Goal: Check status: Check status

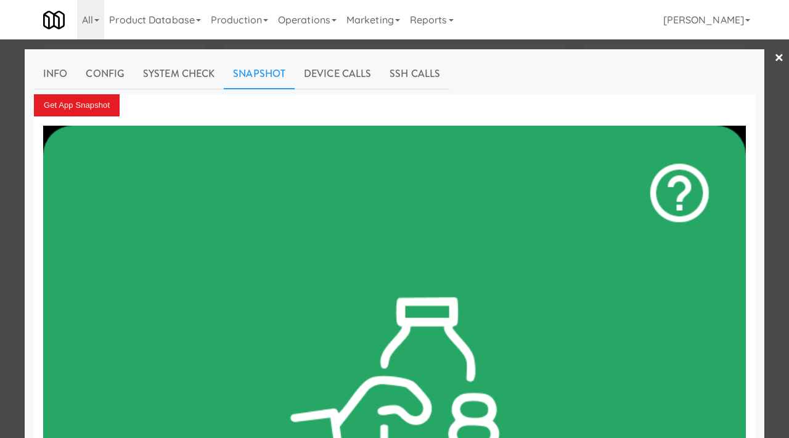
scroll to position [39, 0]
click at [12, 102] on div at bounding box center [394, 219] width 789 height 438
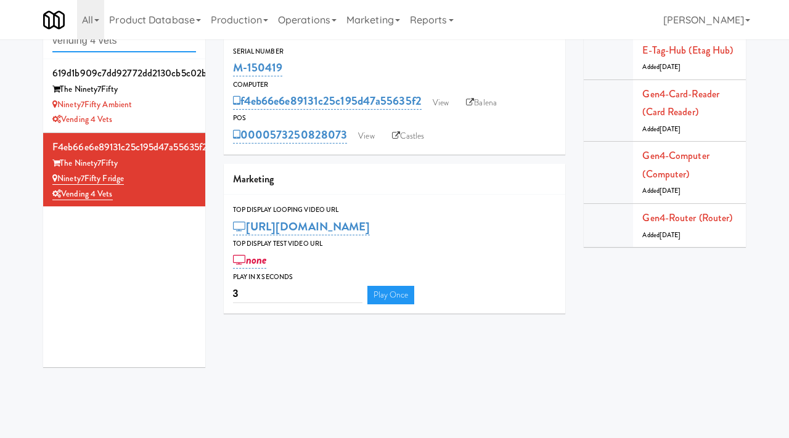
drag, startPoint x: 134, startPoint y: 47, endPoint x: 68, endPoint y: 34, distance: 67.2
click at [68, 34] on body "Okay Okay Select date: previous 2025-Oct next Su Mo Tu We Th Fr Sa 28 29 30 1 2…" at bounding box center [394, 219] width 789 height 438
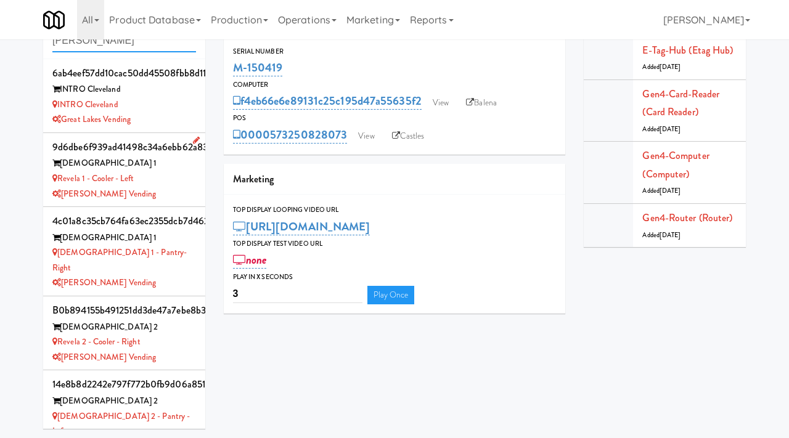
type input "[PERSON_NAME]"
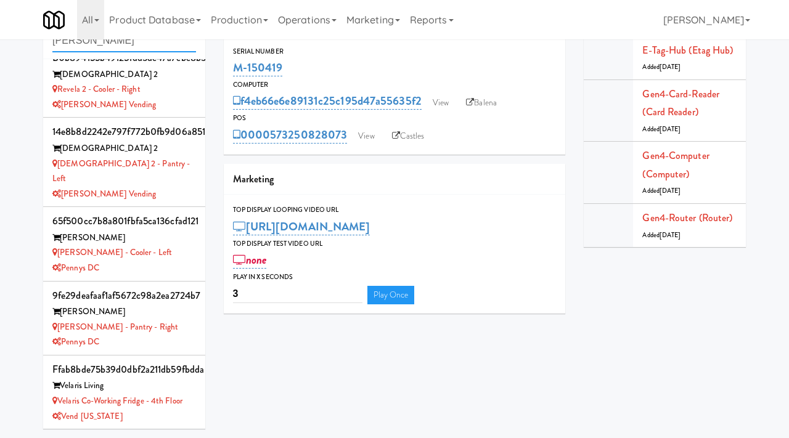
scroll to position [256, 0]
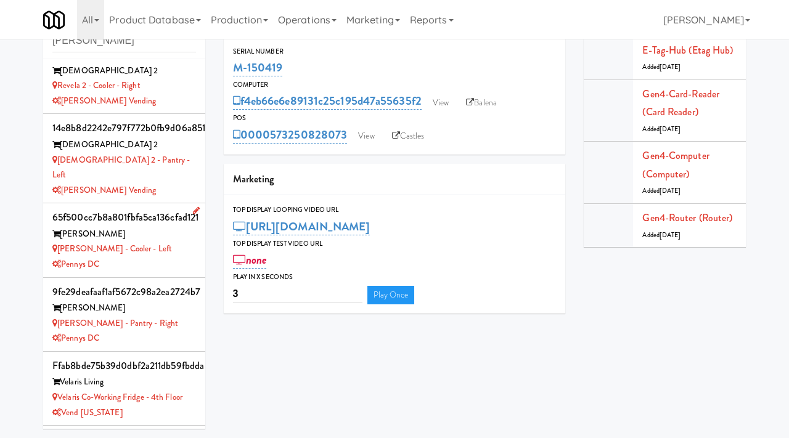
click at [137, 242] on div "[PERSON_NAME] - Cooler - Left" at bounding box center [124, 249] width 144 height 15
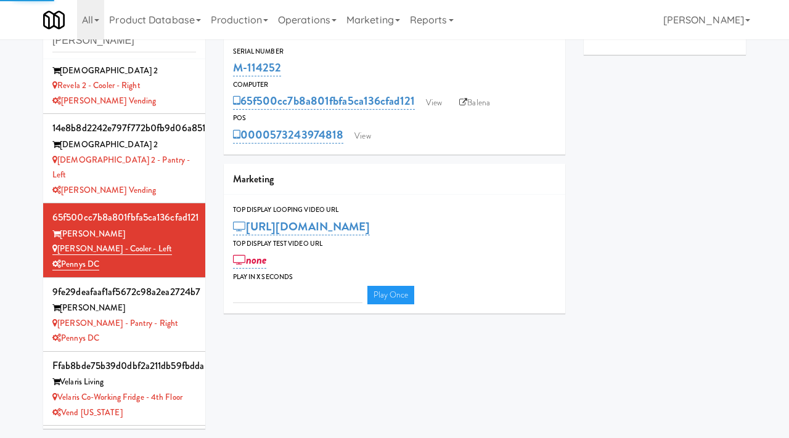
type input "3"
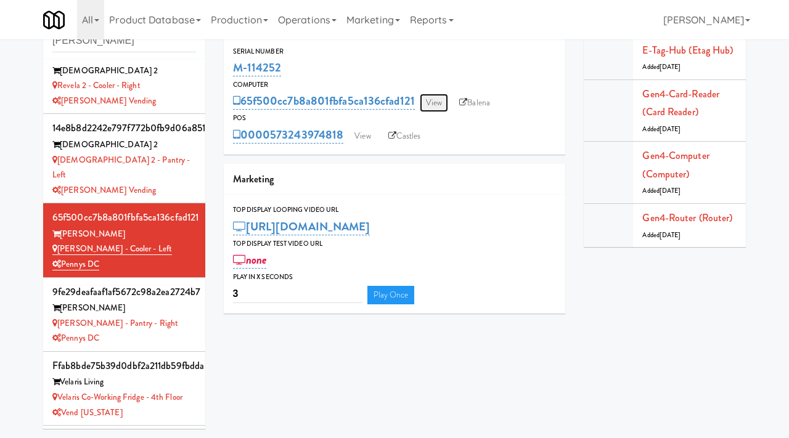
click at [440, 107] on link "View" at bounding box center [434, 103] width 28 height 18
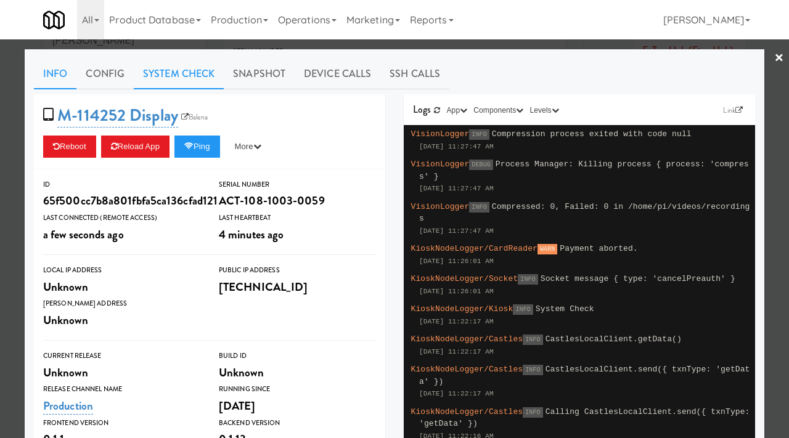
click at [182, 74] on link "System Check" at bounding box center [179, 74] width 90 height 31
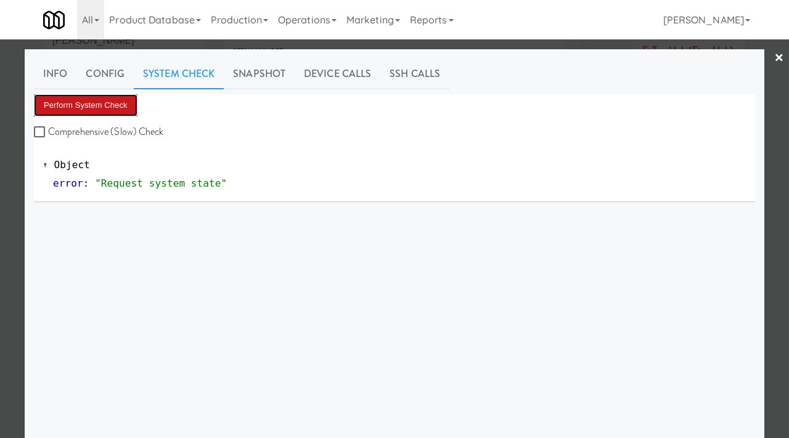
click at [88, 107] on button "Perform System Check" at bounding box center [86, 105] width 104 height 22
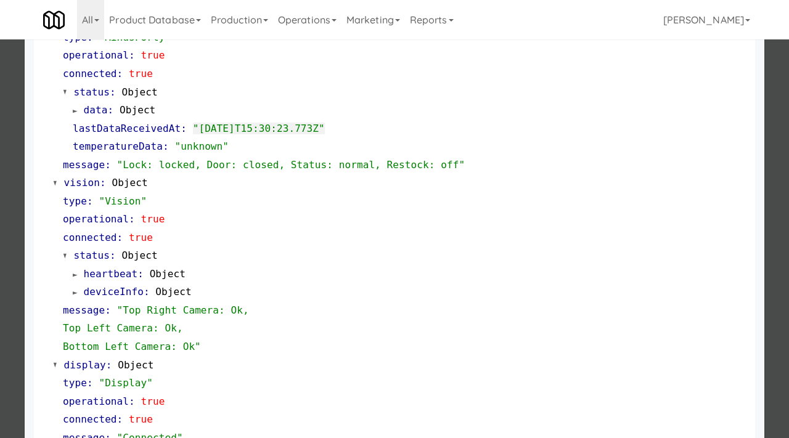
scroll to position [537, 0]
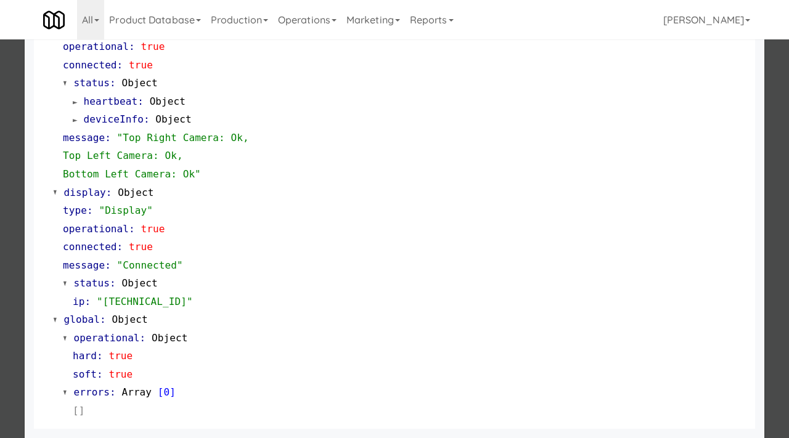
click at [0, 211] on div at bounding box center [394, 219] width 789 height 438
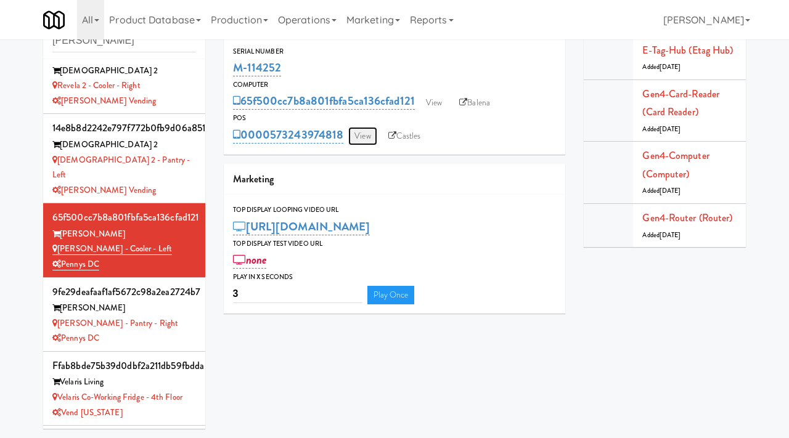
click at [355, 134] on link "View" at bounding box center [362, 136] width 28 height 18
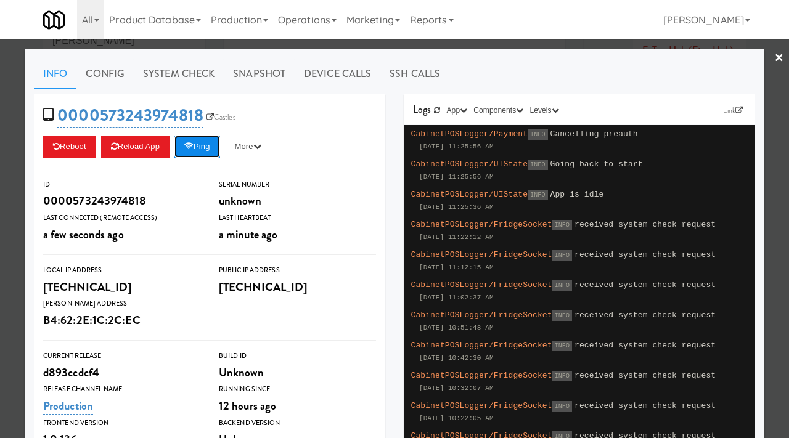
click at [201, 145] on button "Ping" at bounding box center [197, 147] width 46 height 22
click at [251, 82] on link "Snapshot" at bounding box center [259, 74] width 71 height 31
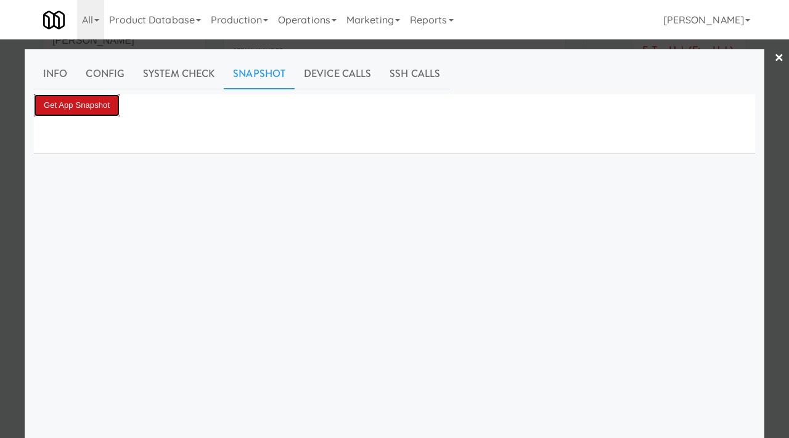
click at [78, 108] on button "Get App Snapshot" at bounding box center [77, 105] width 86 height 22
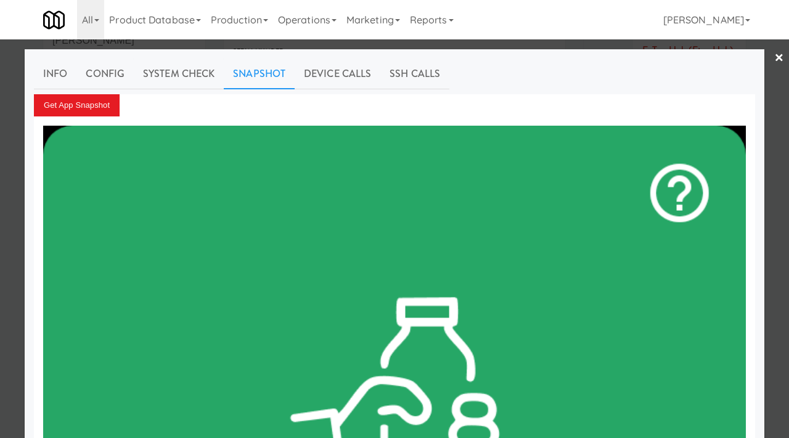
click at [16, 148] on div at bounding box center [394, 219] width 789 height 438
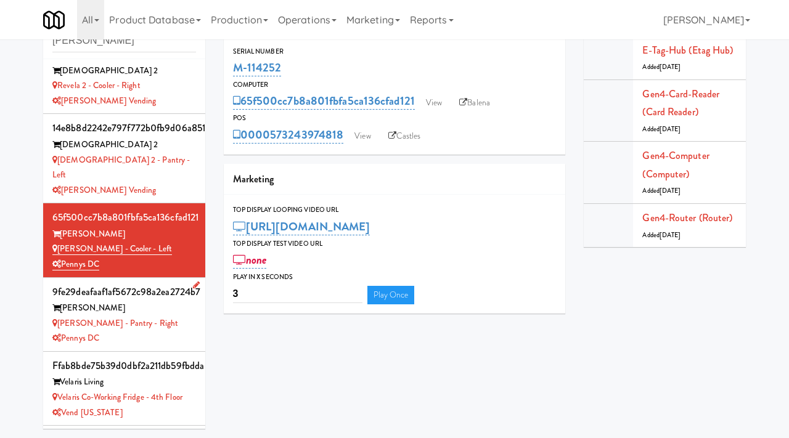
click at [150, 316] on div "[PERSON_NAME] - Pantry - Right" at bounding box center [124, 323] width 144 height 15
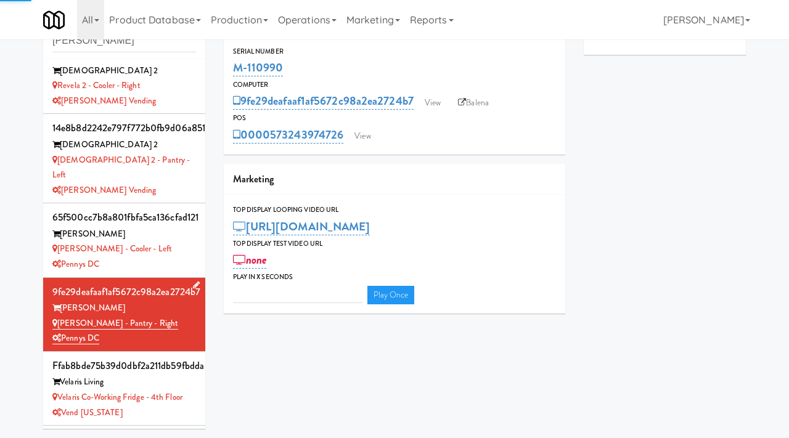
type input "3"
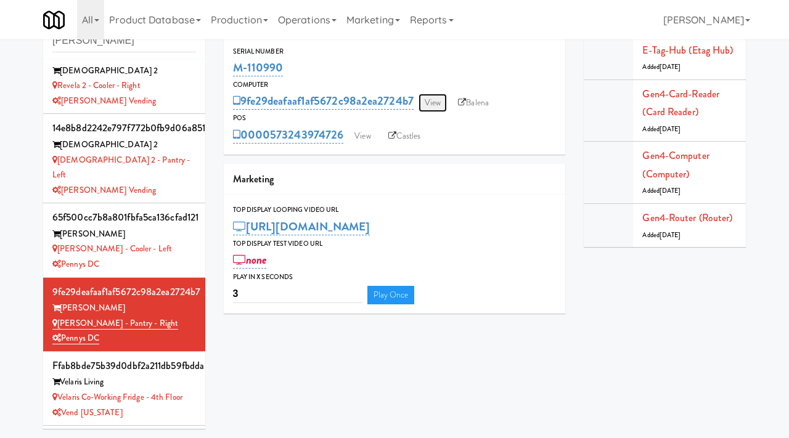
click at [432, 104] on link "View" at bounding box center [432, 103] width 28 height 18
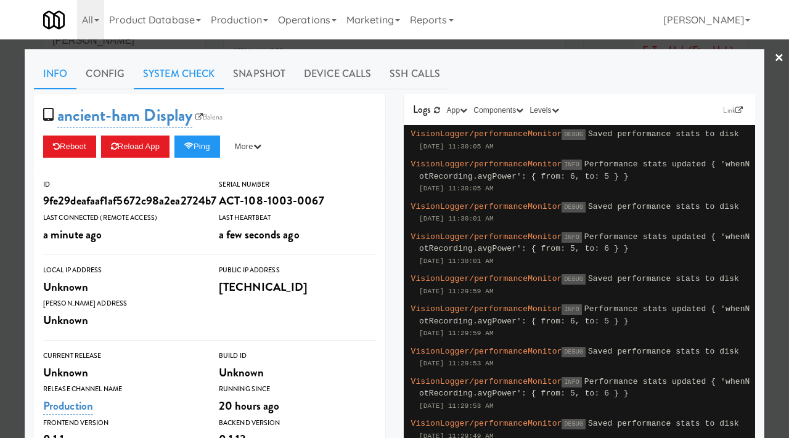
click at [198, 75] on link "System Check" at bounding box center [179, 74] width 90 height 31
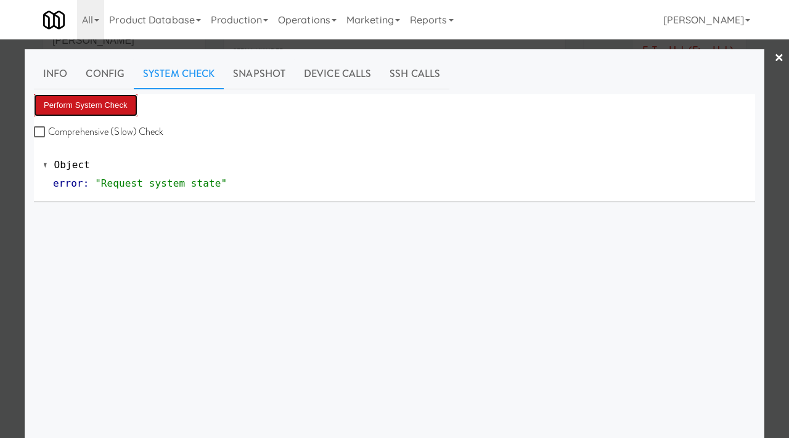
click at [136, 107] on button "Perform System Check" at bounding box center [86, 105] width 104 height 22
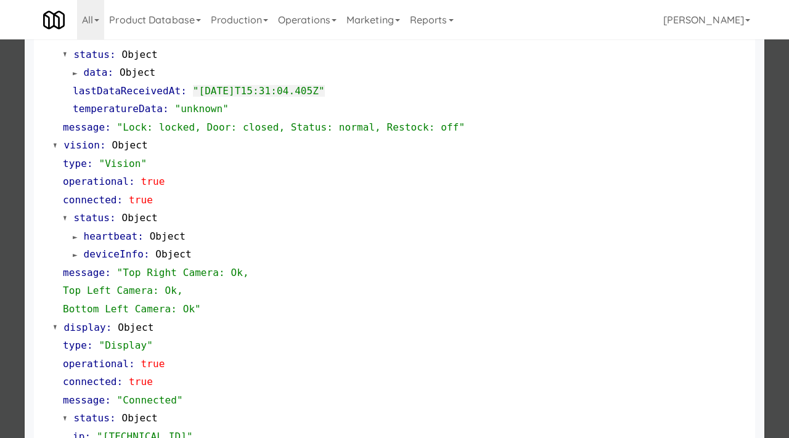
scroll to position [537, 0]
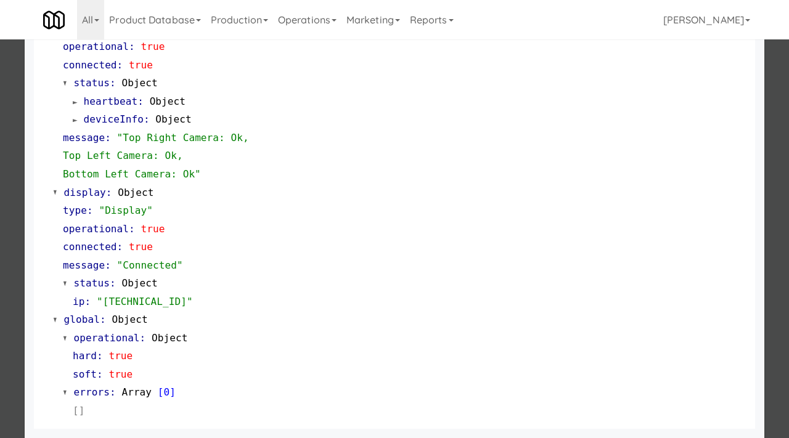
click at [5, 176] on div at bounding box center [394, 219] width 789 height 438
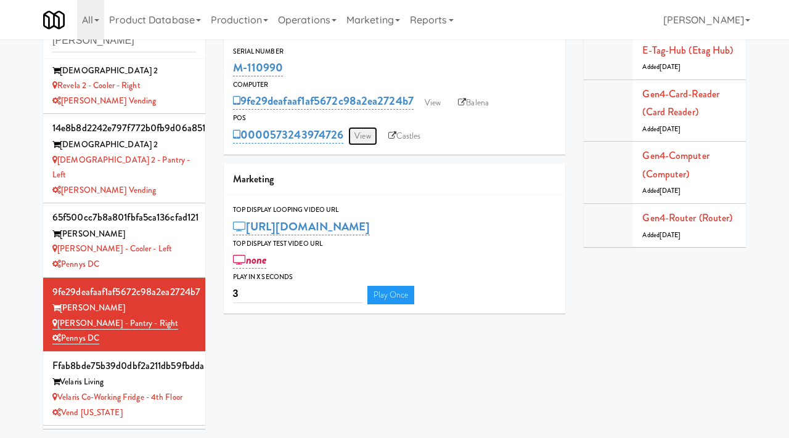
click at [360, 129] on link "View" at bounding box center [362, 136] width 28 height 18
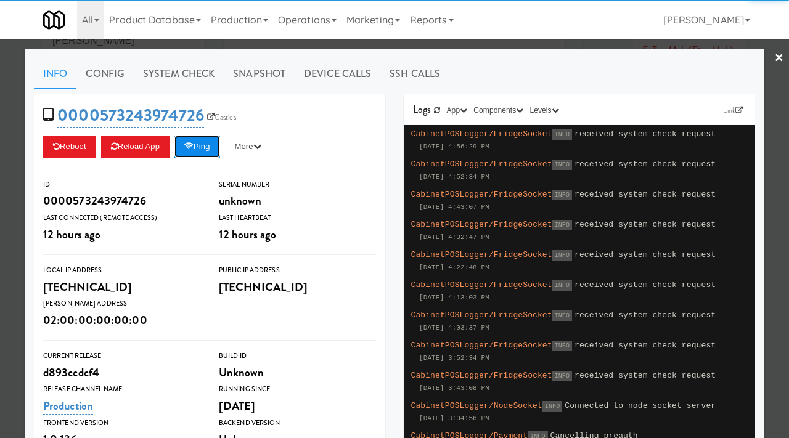
click at [194, 141] on button "Ping" at bounding box center [197, 147] width 46 height 22
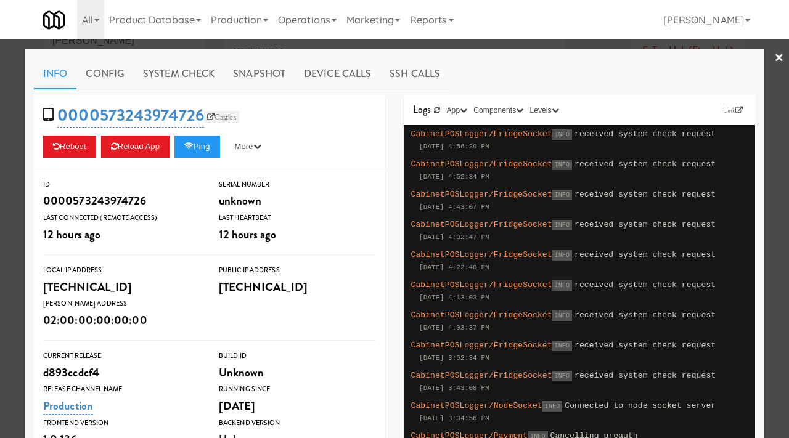
click at [222, 115] on link "Castles" at bounding box center [221, 117] width 35 height 12
click at [10, 152] on div at bounding box center [394, 219] width 789 height 438
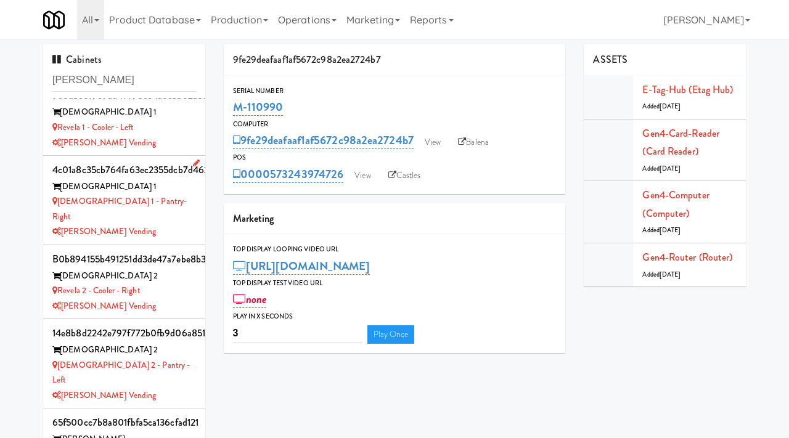
scroll to position [297, 0]
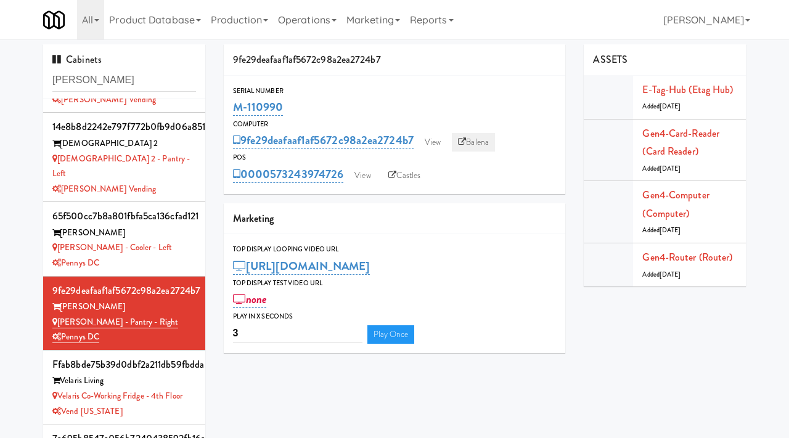
click at [485, 144] on link "Balena" at bounding box center [473, 142] width 43 height 18
click at [372, 170] on link "View" at bounding box center [362, 175] width 28 height 18
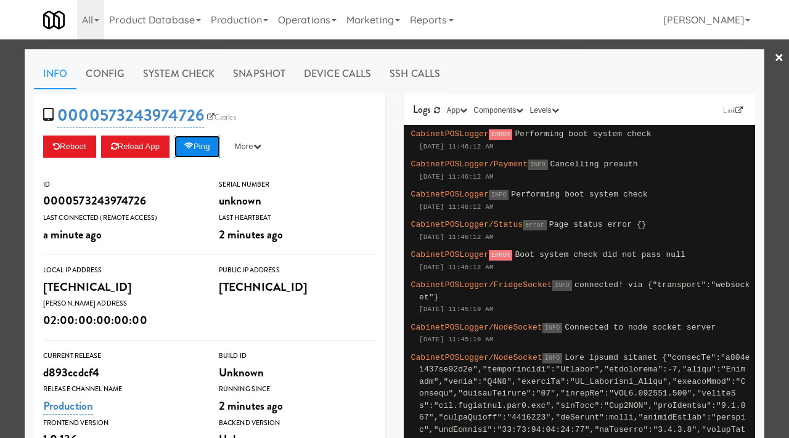
click at [199, 141] on button "Ping" at bounding box center [197, 147] width 46 height 22
click at [2, 194] on div at bounding box center [394, 219] width 789 height 438
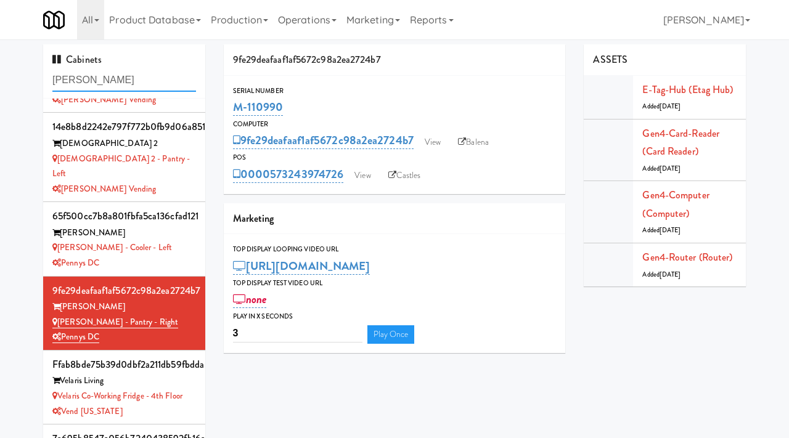
drag, startPoint x: 107, startPoint y: 87, endPoint x: 46, endPoint y: 83, distance: 60.5
click at [46, 83] on div "Cabinets [PERSON_NAME]" at bounding box center [124, 71] width 162 height 54
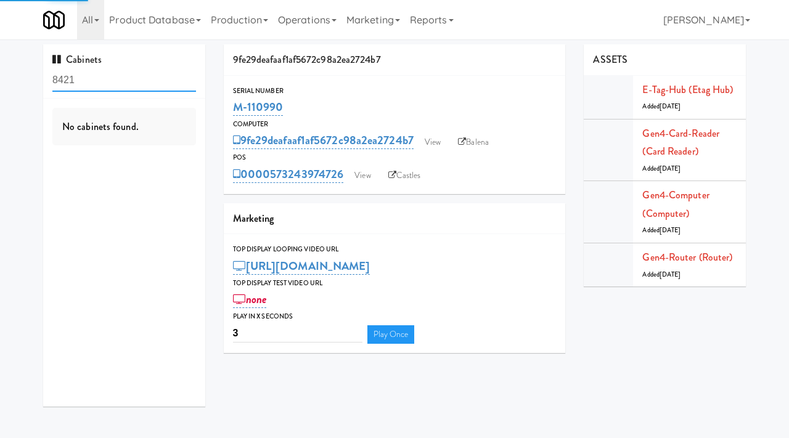
type input "8421"
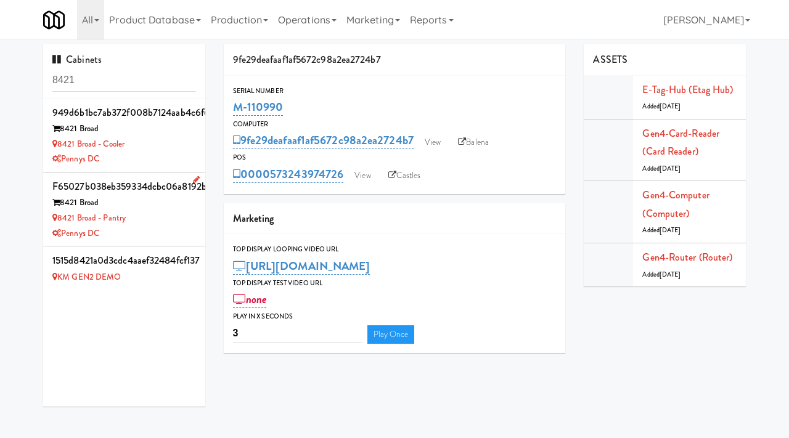
click at [183, 226] on div "Pennys DC" at bounding box center [124, 233] width 144 height 15
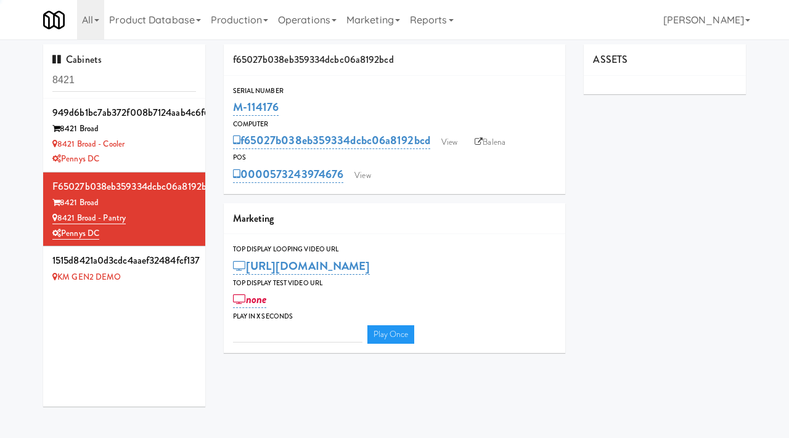
type input "3"
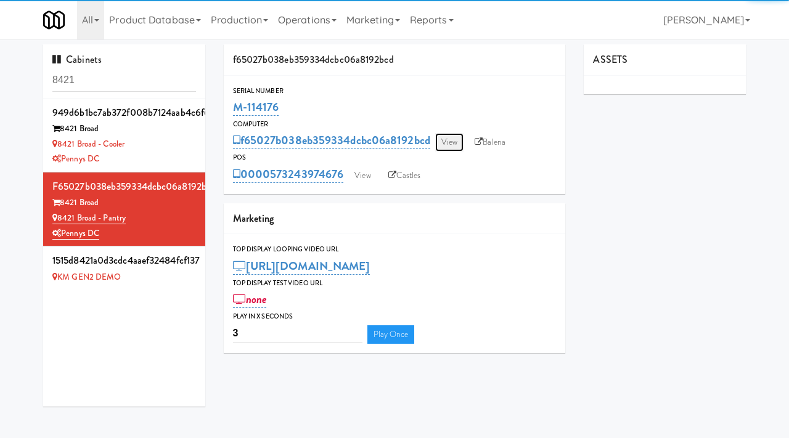
click at [455, 137] on link "View" at bounding box center [449, 142] width 28 height 18
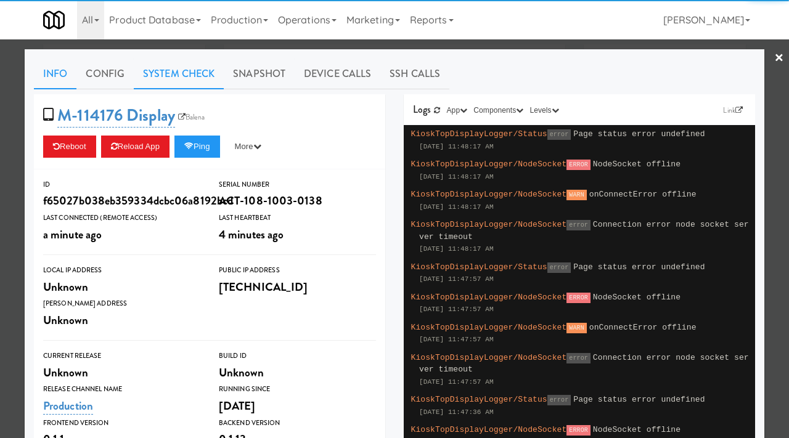
click at [202, 75] on link "System Check" at bounding box center [179, 74] width 90 height 31
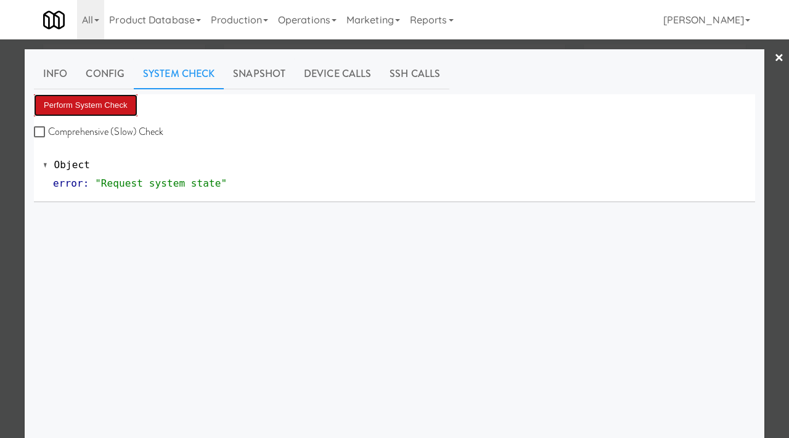
click at [110, 105] on button "Perform System Check" at bounding box center [86, 105] width 104 height 22
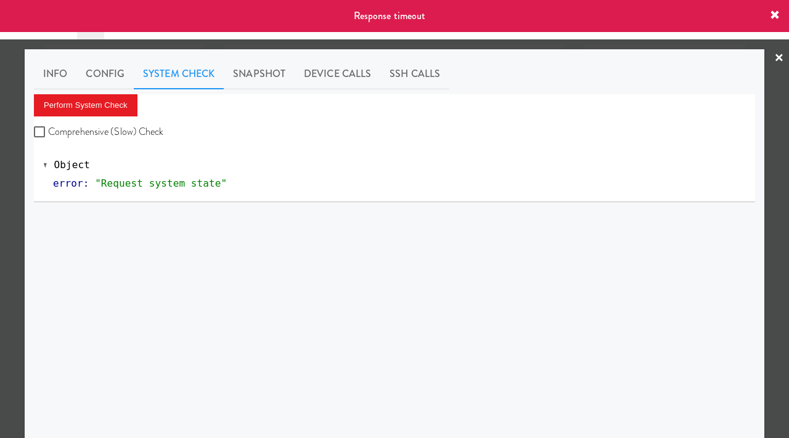
click at [0, 193] on div at bounding box center [394, 219] width 789 height 438
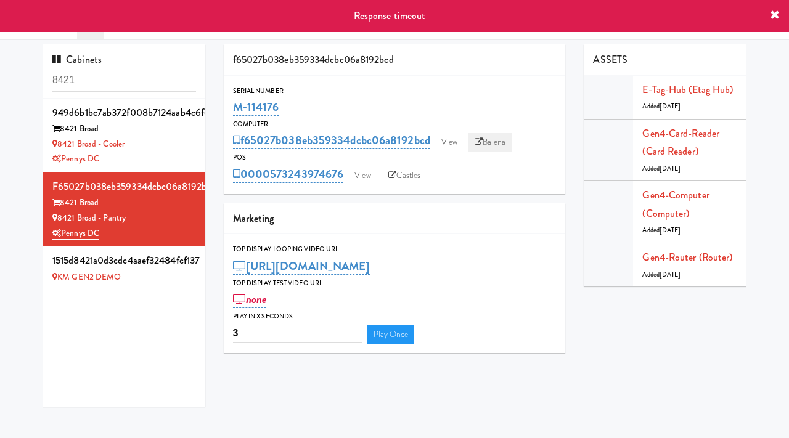
click at [497, 148] on link "Balena" at bounding box center [489, 142] width 43 height 18
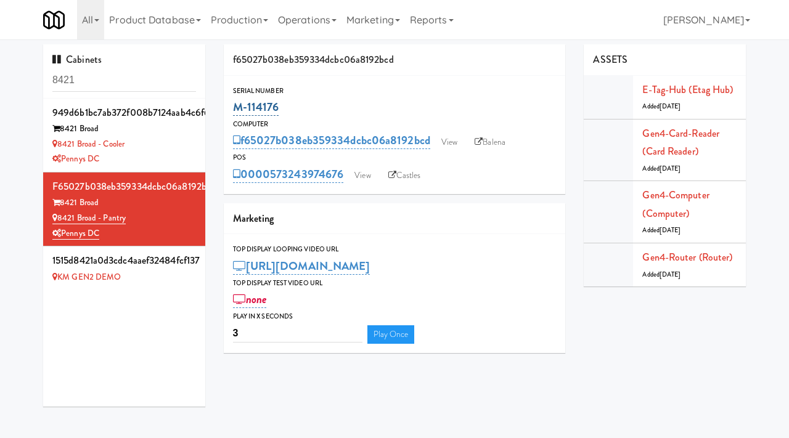
drag, startPoint x: 285, startPoint y: 104, endPoint x: 235, endPoint y: 105, distance: 49.9
click at [235, 105] on div "M-114176" at bounding box center [394, 107] width 323 height 21
copy link "M-114176"
click at [456, 150] on link "View" at bounding box center [449, 142] width 28 height 18
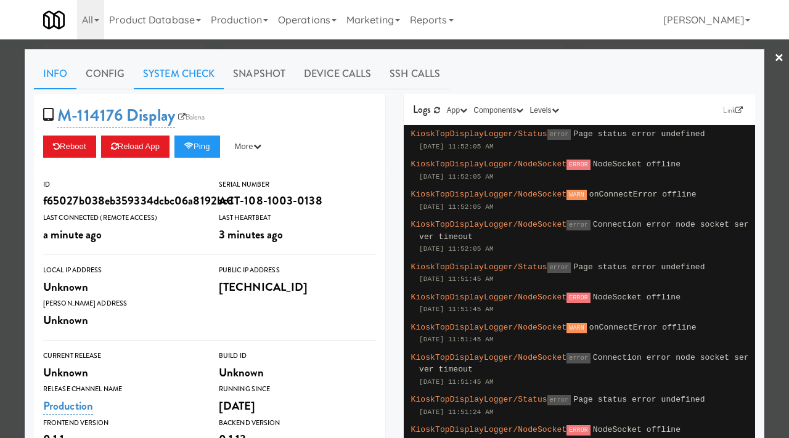
click at [185, 73] on link "System Check" at bounding box center [179, 74] width 90 height 31
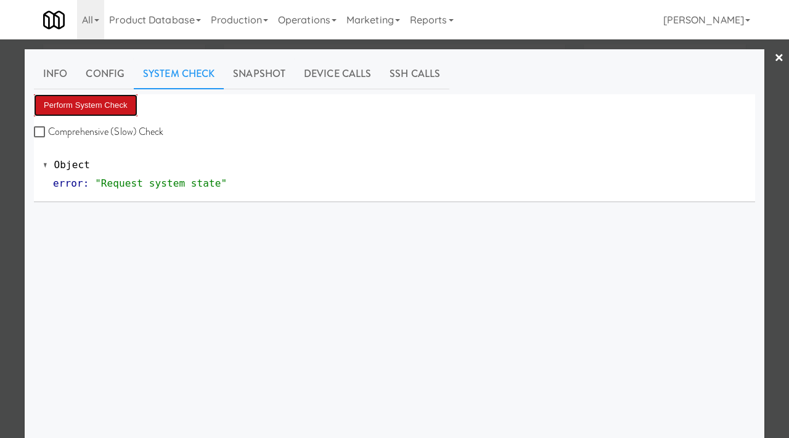
click at [121, 107] on button "Perform System Check" at bounding box center [86, 105] width 104 height 22
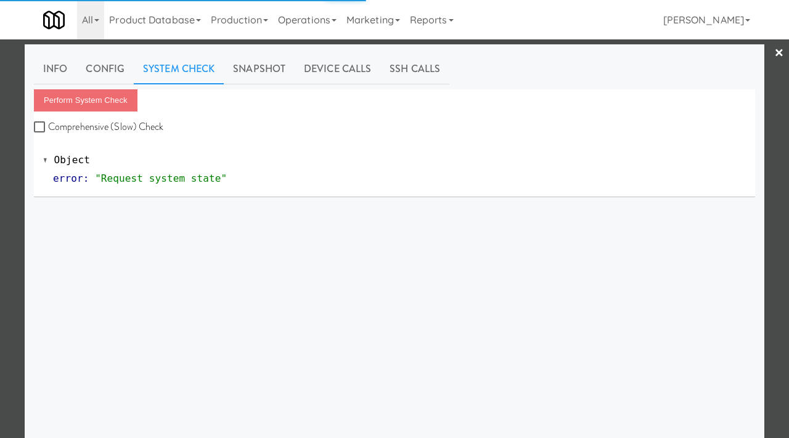
scroll to position [9, 0]
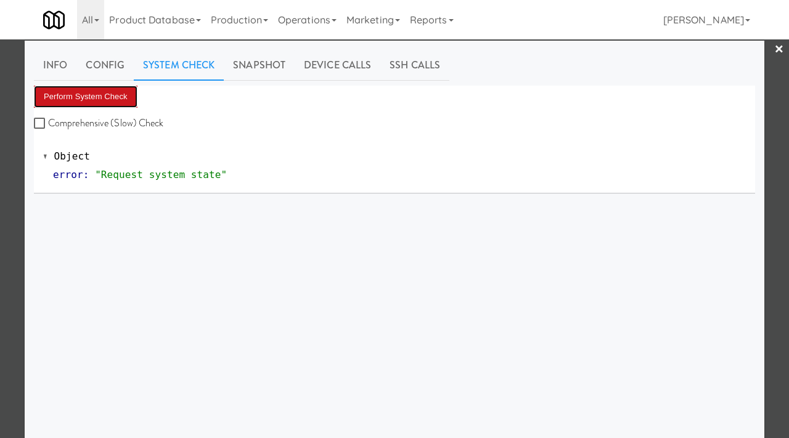
click at [118, 88] on button "Perform System Check" at bounding box center [86, 97] width 104 height 22
click at [126, 98] on button "Perform System Check" at bounding box center [86, 97] width 104 height 22
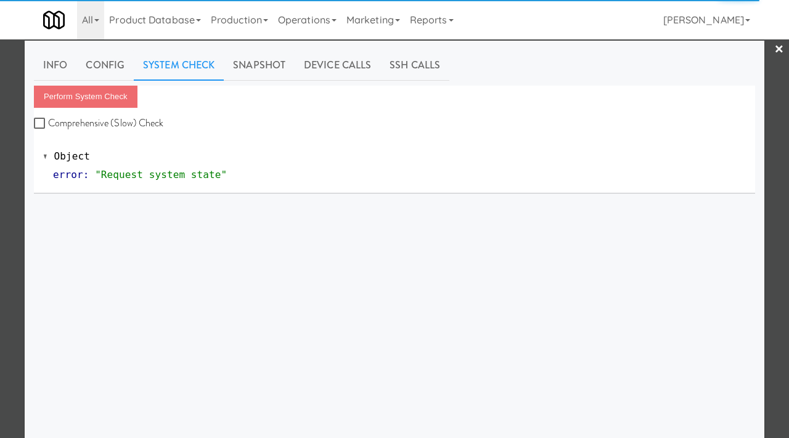
click at [10, 124] on div at bounding box center [394, 219] width 789 height 438
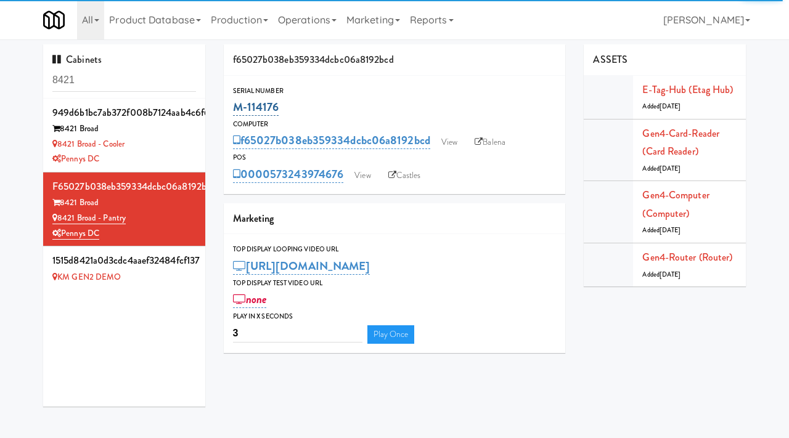
drag, startPoint x: 285, startPoint y: 103, endPoint x: 235, endPoint y: 104, distance: 49.9
click at [235, 104] on div "M-114176" at bounding box center [394, 107] width 323 height 21
copy link "M-114176"
